Goal: Task Accomplishment & Management: Complete application form

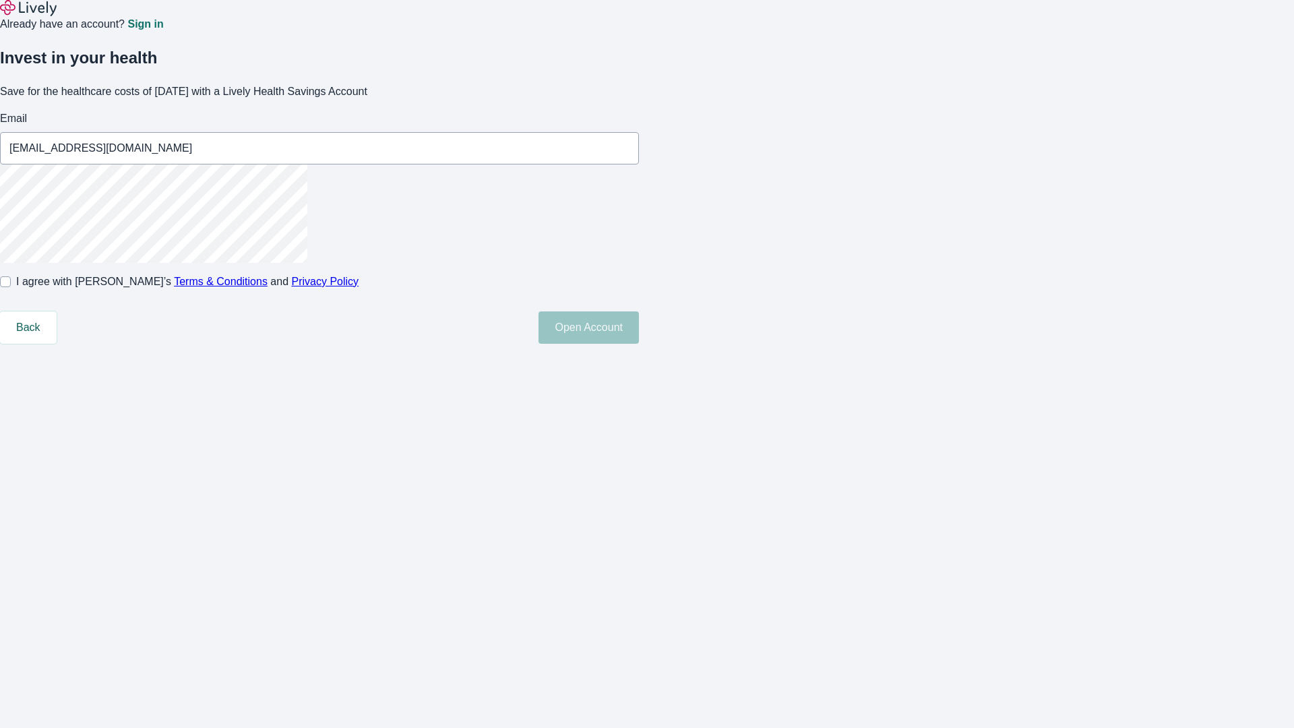
click at [11, 287] on input "I agree with Lively’s Terms & Conditions and Privacy Policy" at bounding box center [5, 281] width 11 height 11
checkbox input "true"
click at [639, 344] on button "Open Account" at bounding box center [588, 327] width 100 height 32
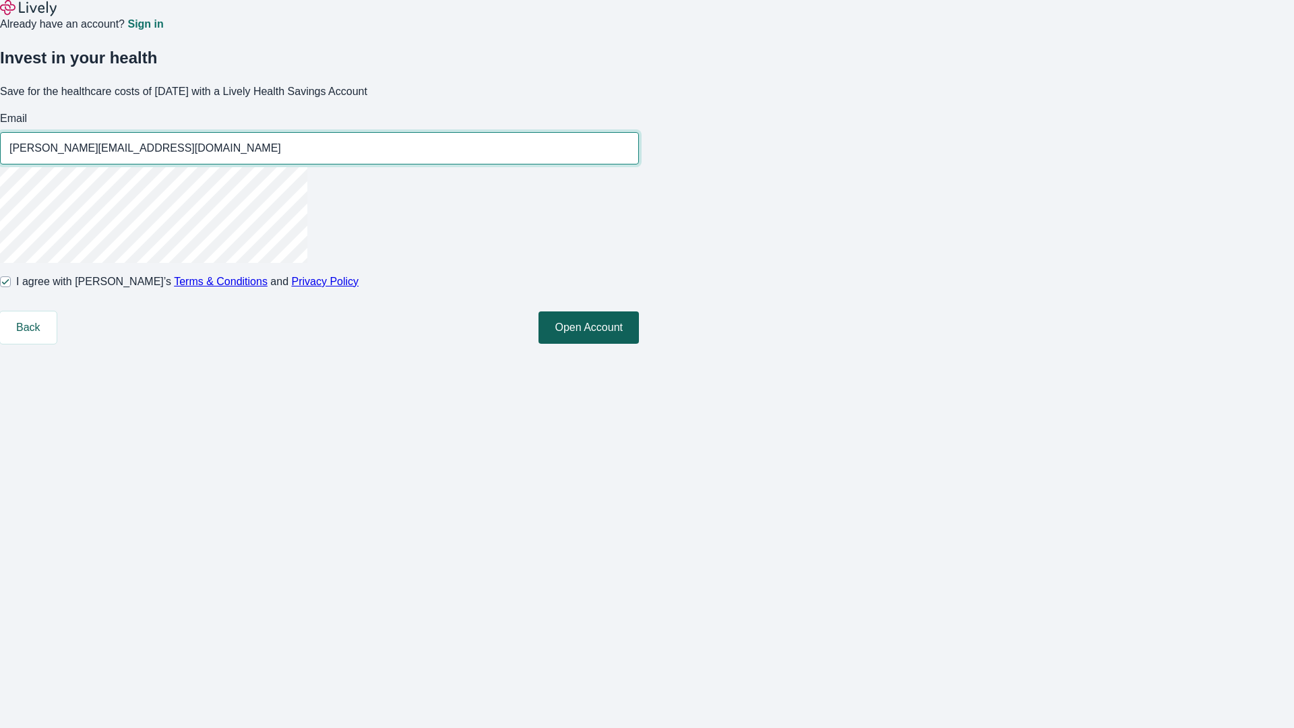
type input "[PERSON_NAME][EMAIL_ADDRESS][DOMAIN_NAME]"
click at [11, 287] on input "I agree with Lively’s Terms & Conditions and Privacy Policy" at bounding box center [5, 281] width 11 height 11
checkbox input "false"
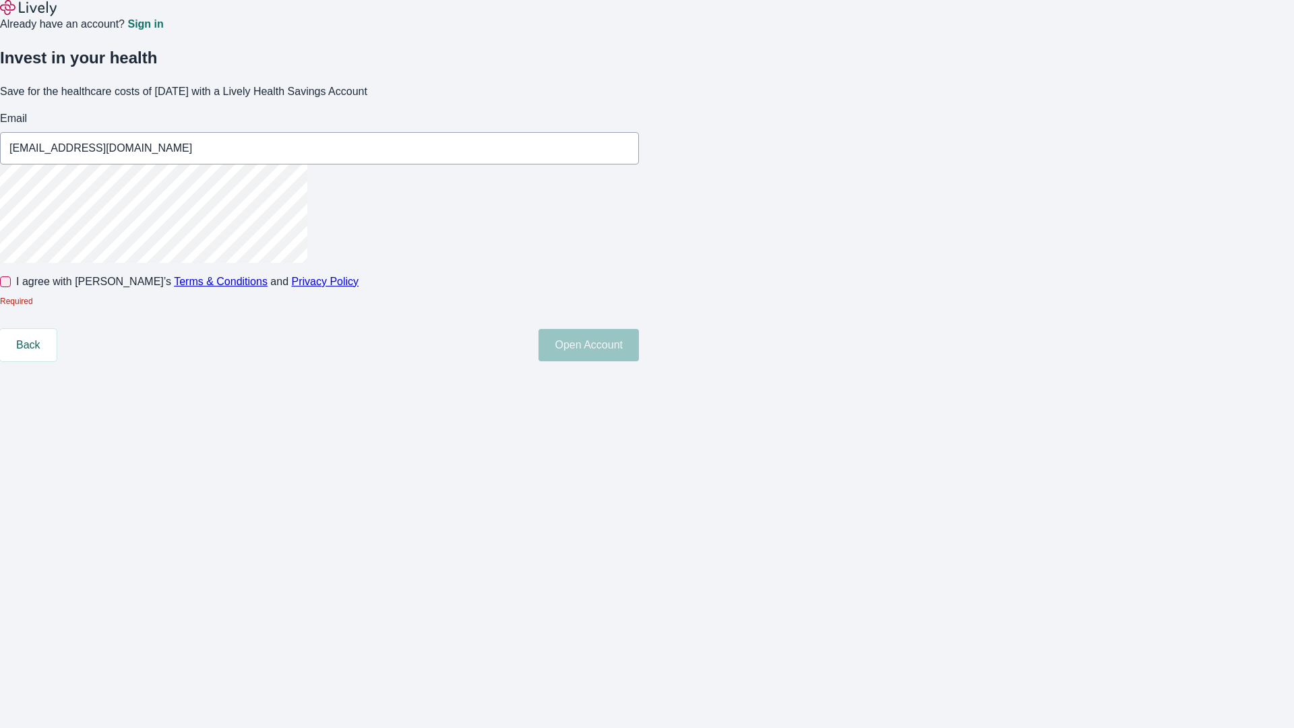
type input "[EMAIL_ADDRESS][DOMAIN_NAME]"
click at [11, 287] on input "I agree with Lively’s Terms & Conditions and Privacy Policy" at bounding box center [5, 281] width 11 height 11
checkbox input "true"
click at [639, 361] on button "Open Account" at bounding box center [588, 345] width 100 height 32
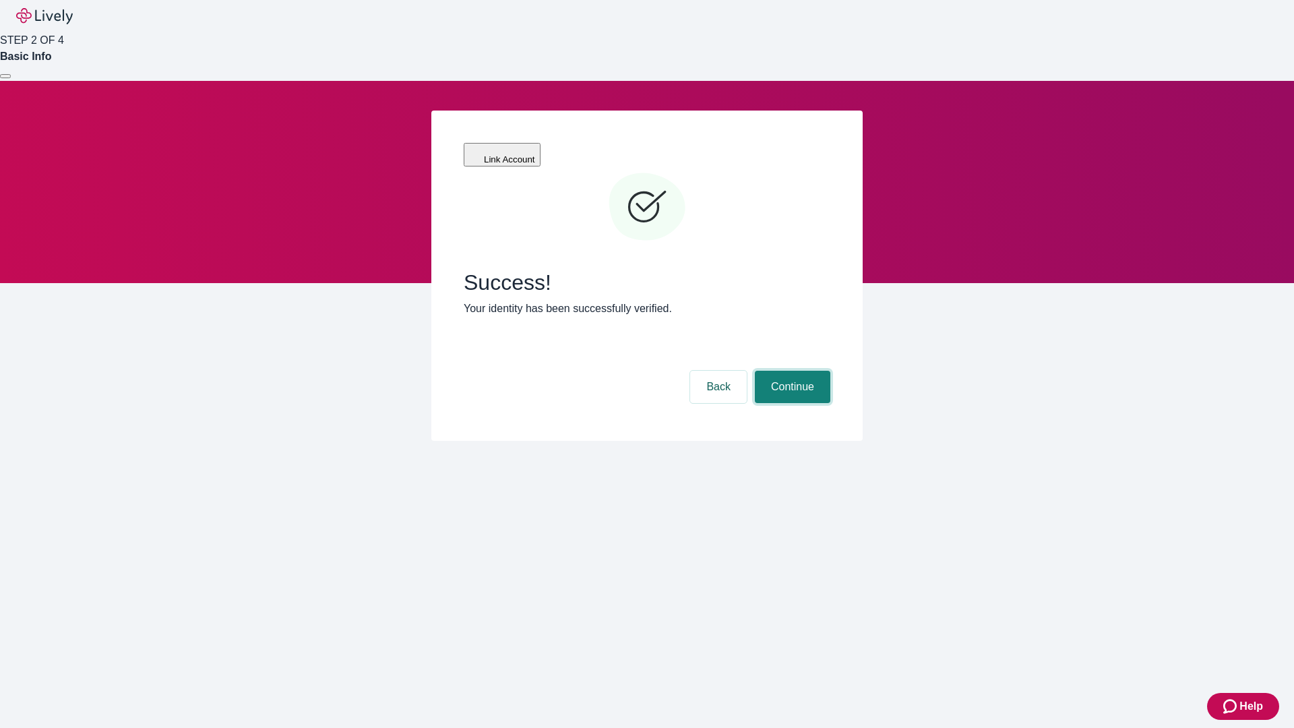
click at [790, 371] on button "Continue" at bounding box center [792, 387] width 75 height 32
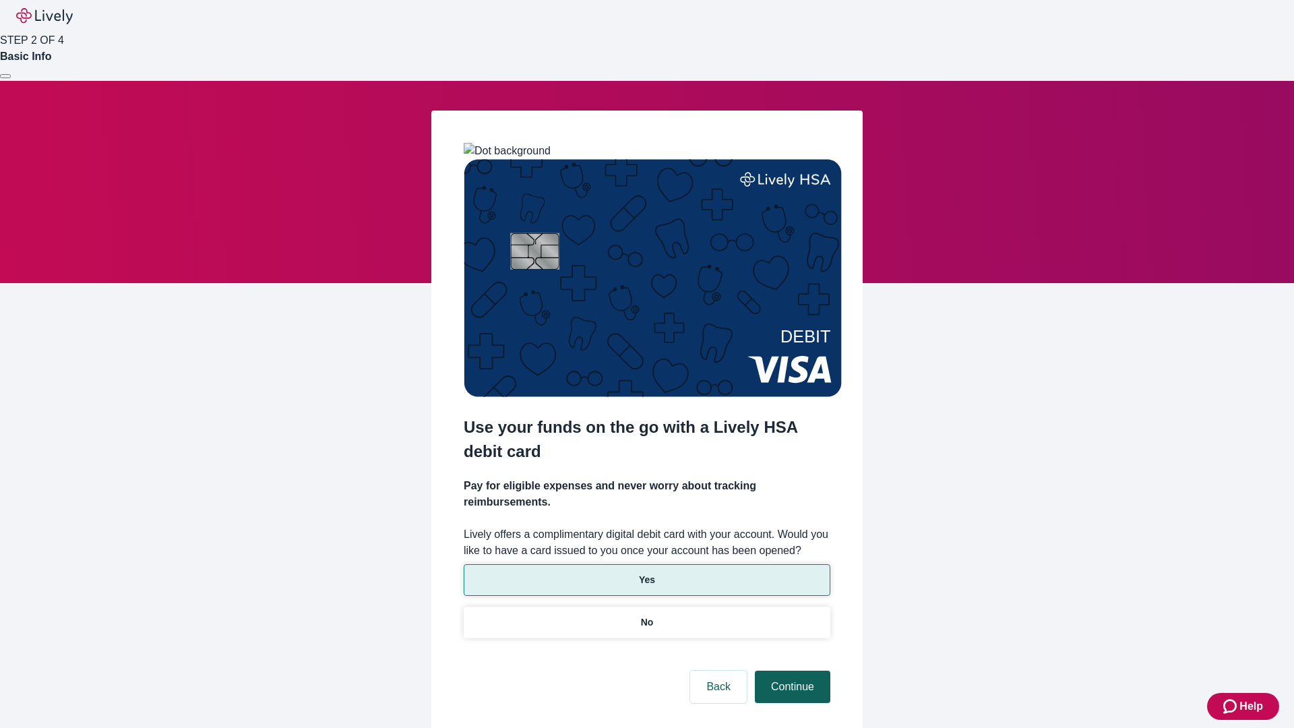
click at [646, 615] on p "No" at bounding box center [647, 622] width 13 height 14
click at [790, 670] on button "Continue" at bounding box center [792, 686] width 75 height 32
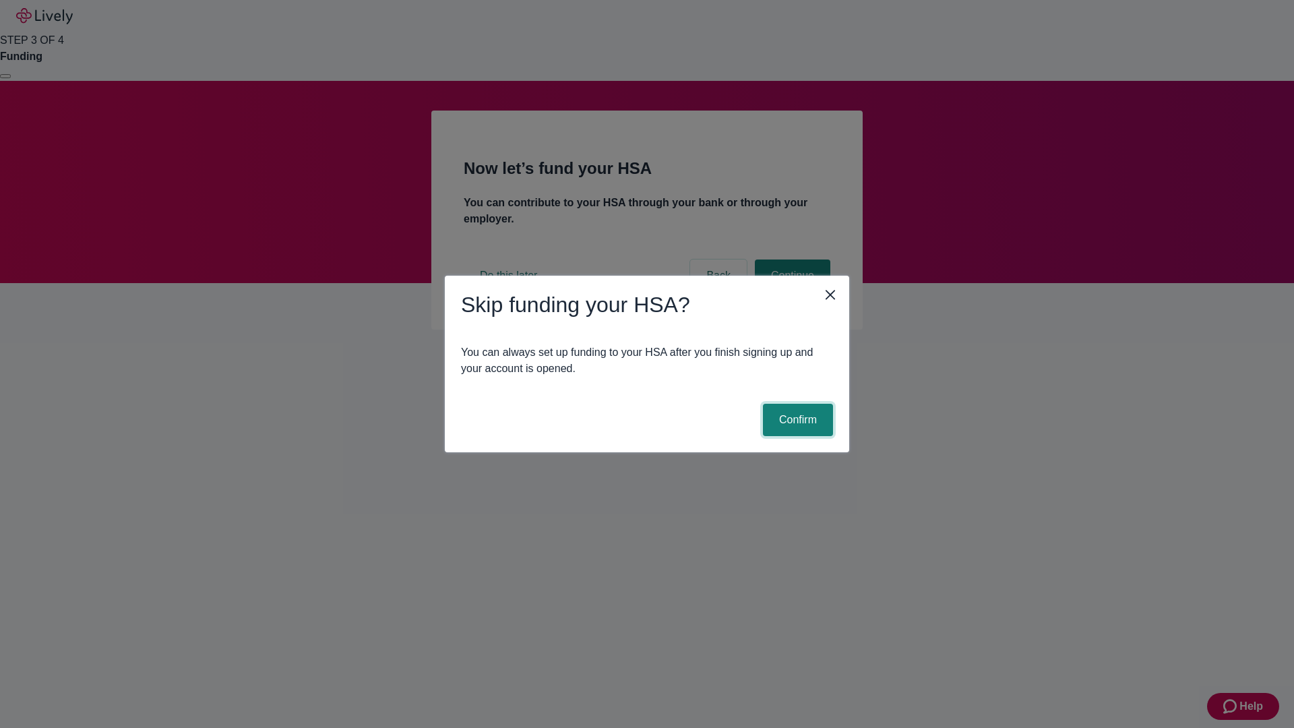
click at [796, 420] on button "Confirm" at bounding box center [798, 420] width 70 height 32
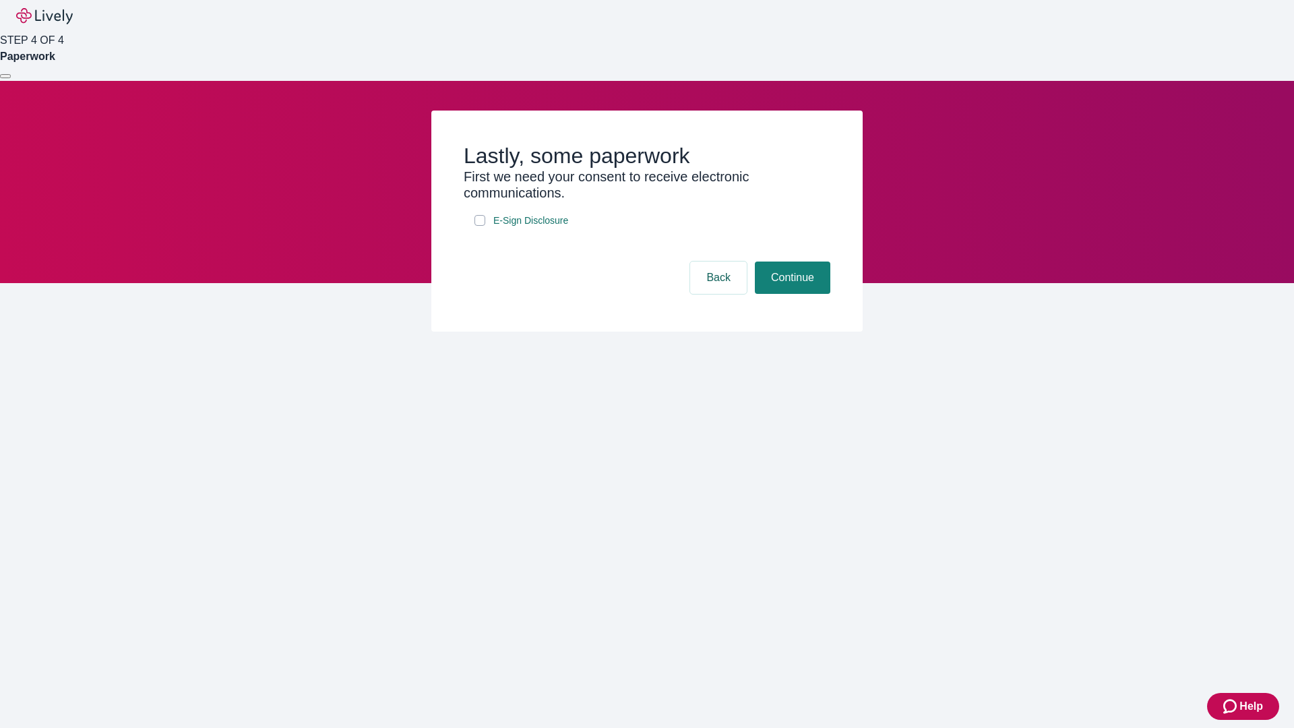
click at [480, 226] on input "E-Sign Disclosure" at bounding box center [479, 220] width 11 height 11
checkbox input "true"
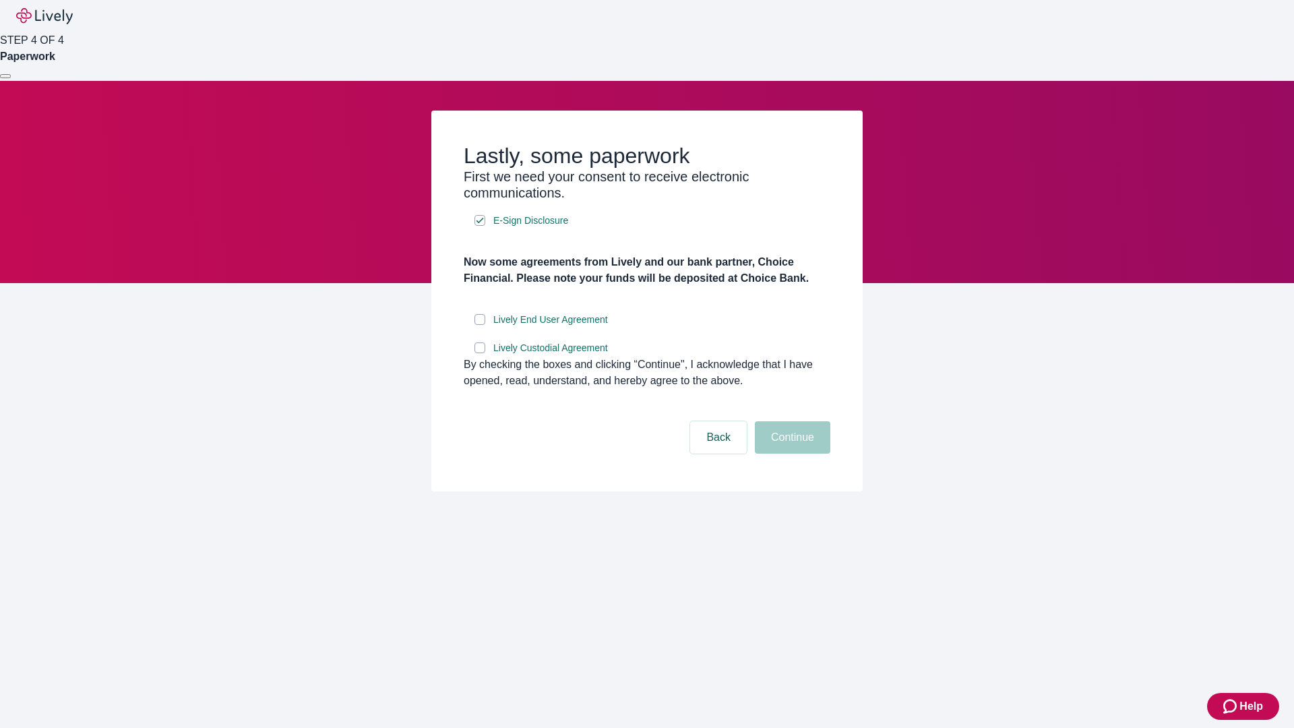
click at [480, 325] on input "Lively End User Agreement" at bounding box center [479, 319] width 11 height 11
checkbox input "true"
click at [480, 353] on input "Lively Custodial Agreement" at bounding box center [479, 347] width 11 height 11
checkbox input "true"
click at [790, 453] on button "Continue" at bounding box center [792, 437] width 75 height 32
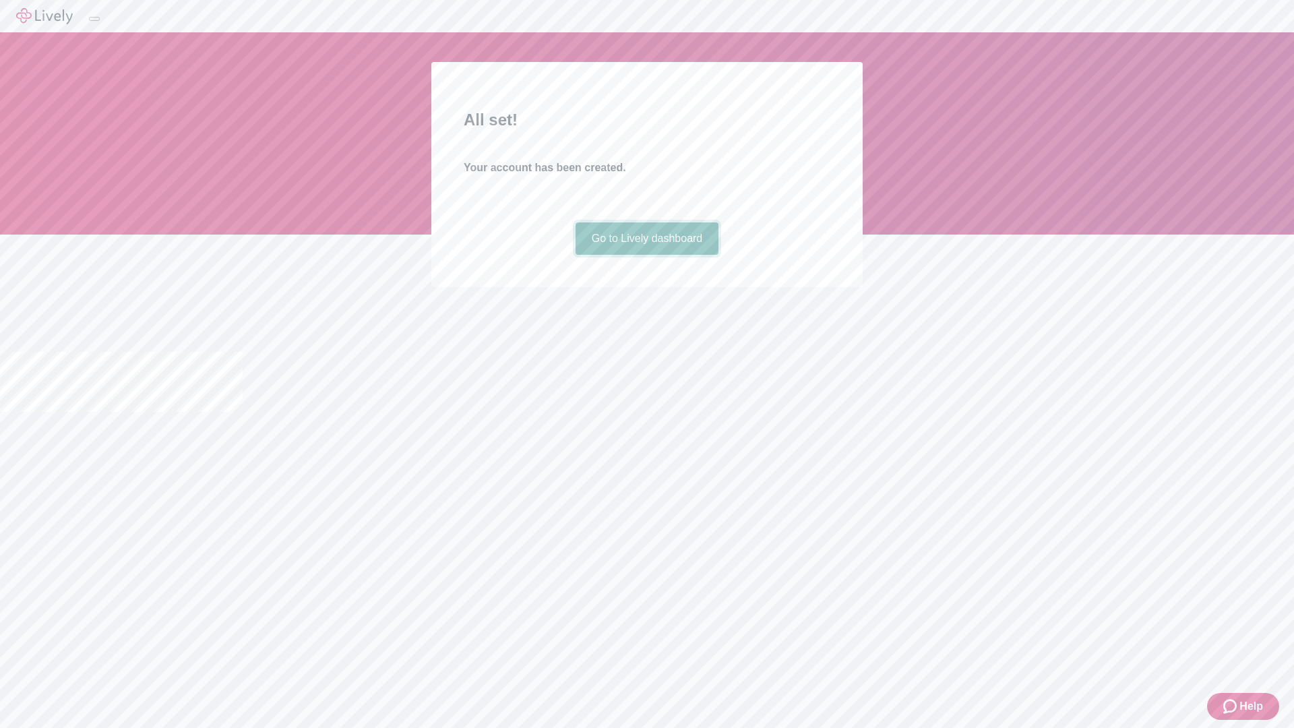
click at [646, 255] on link "Go to Lively dashboard" at bounding box center [647, 238] width 144 height 32
